Goal: Find specific page/section: Find specific page/section

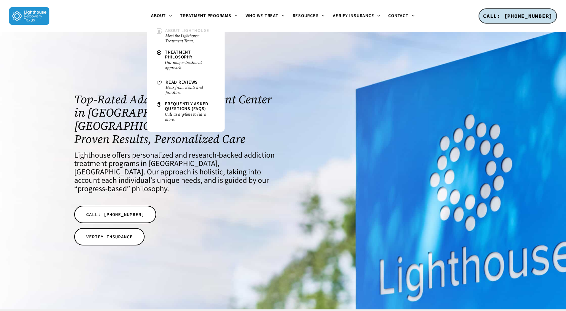
click at [186, 35] on small "Meet the Lighthouse Treatment Team." at bounding box center [190, 38] width 50 height 10
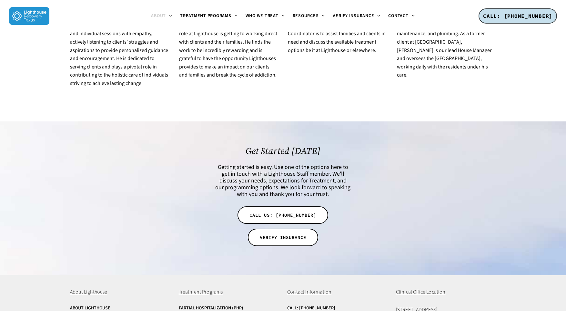
scroll to position [1252, 0]
